Goal: Task Accomplishment & Management: Use online tool/utility

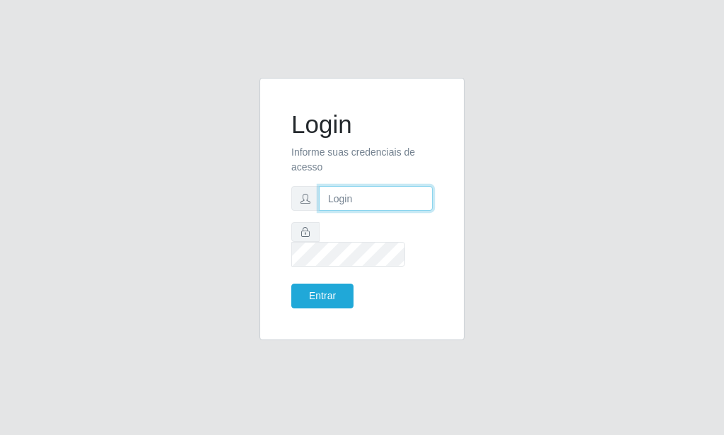
click at [371, 209] on input "text" at bounding box center [376, 198] width 114 height 25
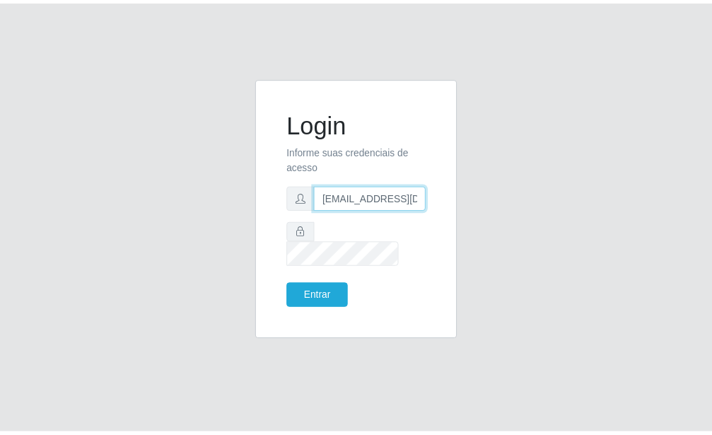
scroll to position [0, 1]
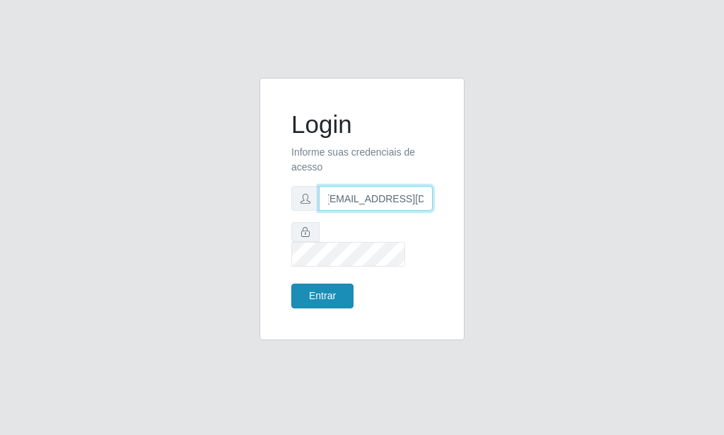
type input "[EMAIL_ADDRESS][DOMAIN_NAME]"
click at [335, 288] on button "Entrar" at bounding box center [322, 295] width 62 height 25
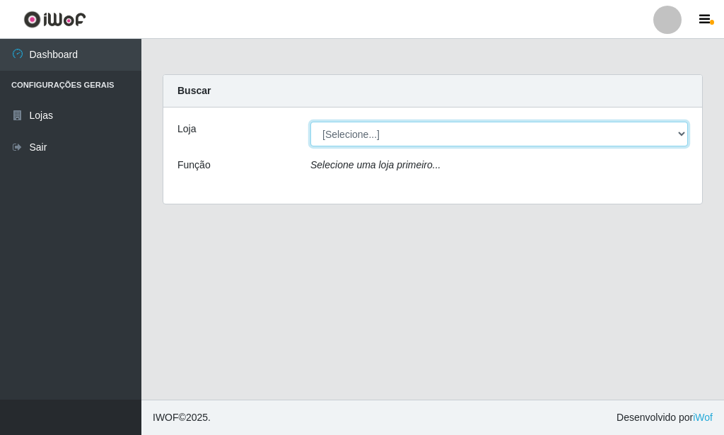
click at [310, 122] on select "[Selecione...] Rede Potiguar 6 - Extremoz" at bounding box center [498, 134] width 377 height 25
select select "80"
click option "Rede Potiguar 6 - Extremoz" at bounding box center [0, 0] width 0 height 0
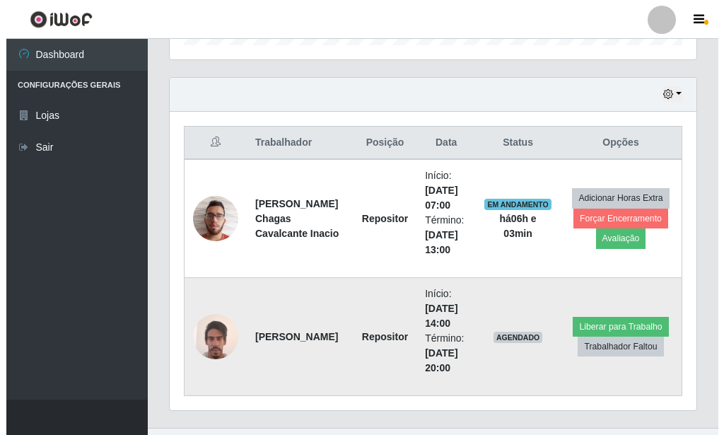
scroll to position [488, 0]
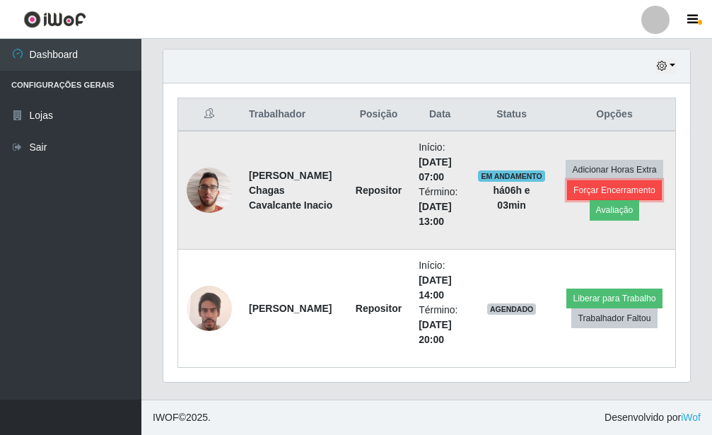
click at [594, 190] on button "Forçar Encerramento" at bounding box center [614, 190] width 95 height 20
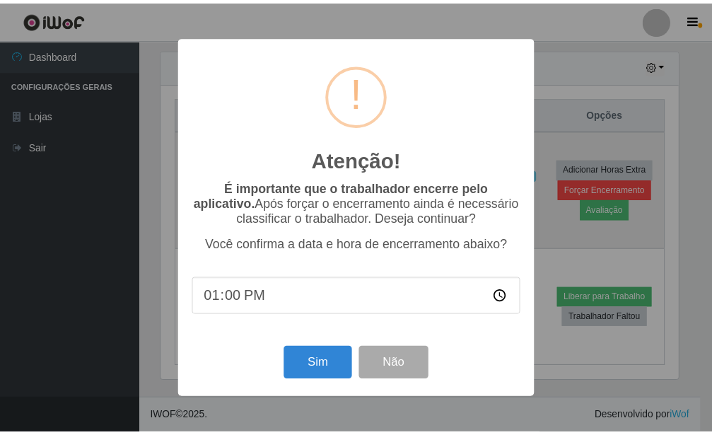
scroll to position [706322, 706089]
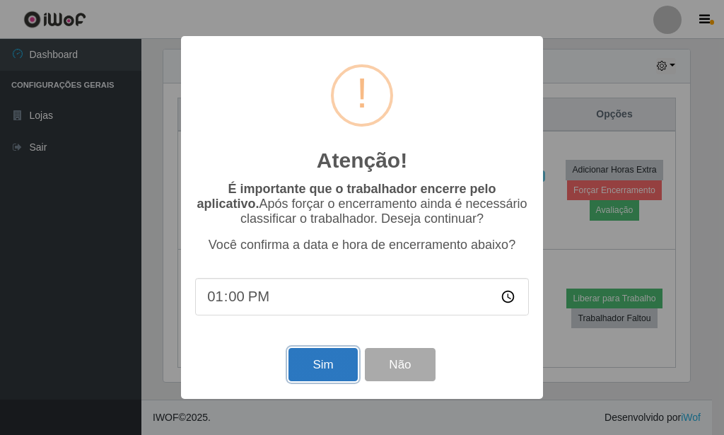
click at [324, 362] on button "Sim" at bounding box center [322, 364] width 69 height 33
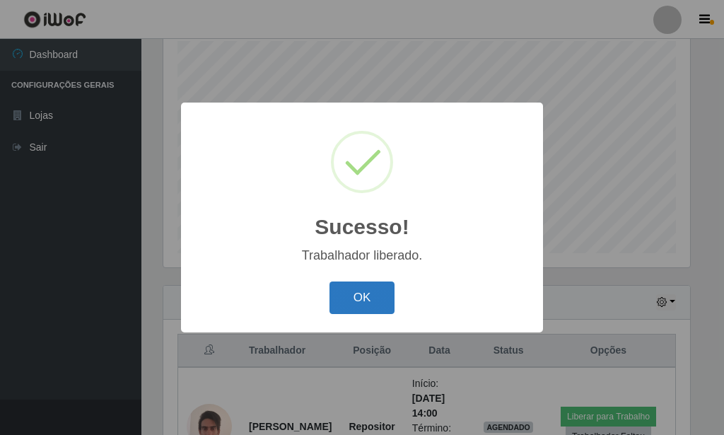
click at [366, 305] on button "OK" at bounding box center [362, 297] width 66 height 33
